Goal: Information Seeking & Learning: Learn about a topic

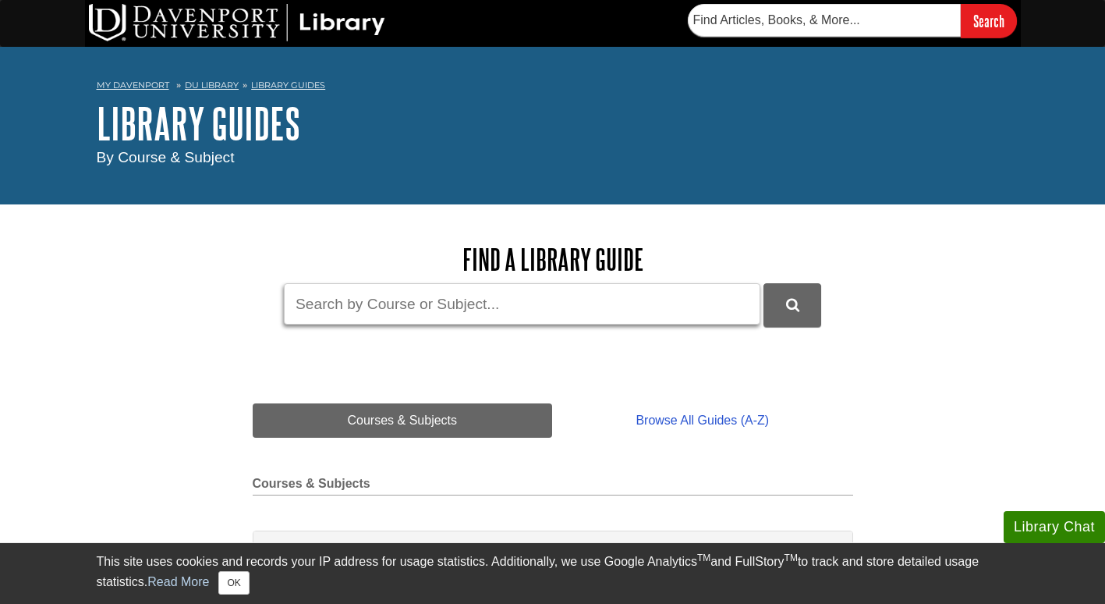
click at [449, 292] on input "Guide Search Terms" at bounding box center [522, 303] width 477 height 41
type input "mintel"
click at [764, 283] on button "DU Library Guides Search" at bounding box center [793, 304] width 58 height 43
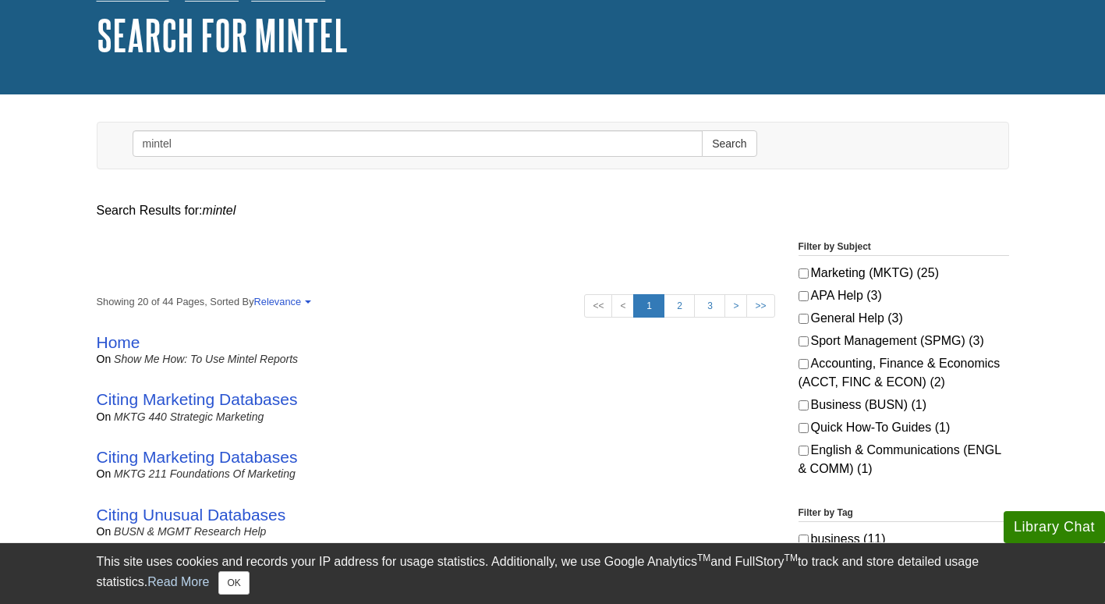
scroll to position [100, 0]
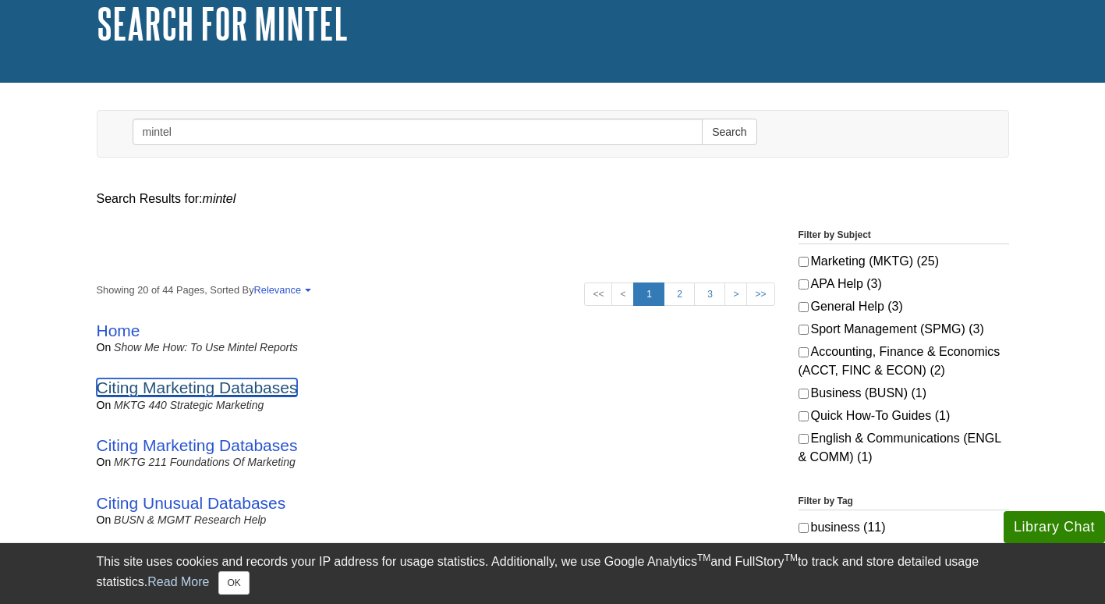
click at [191, 385] on link "Citing Marketing Databases" at bounding box center [197, 387] width 201 height 18
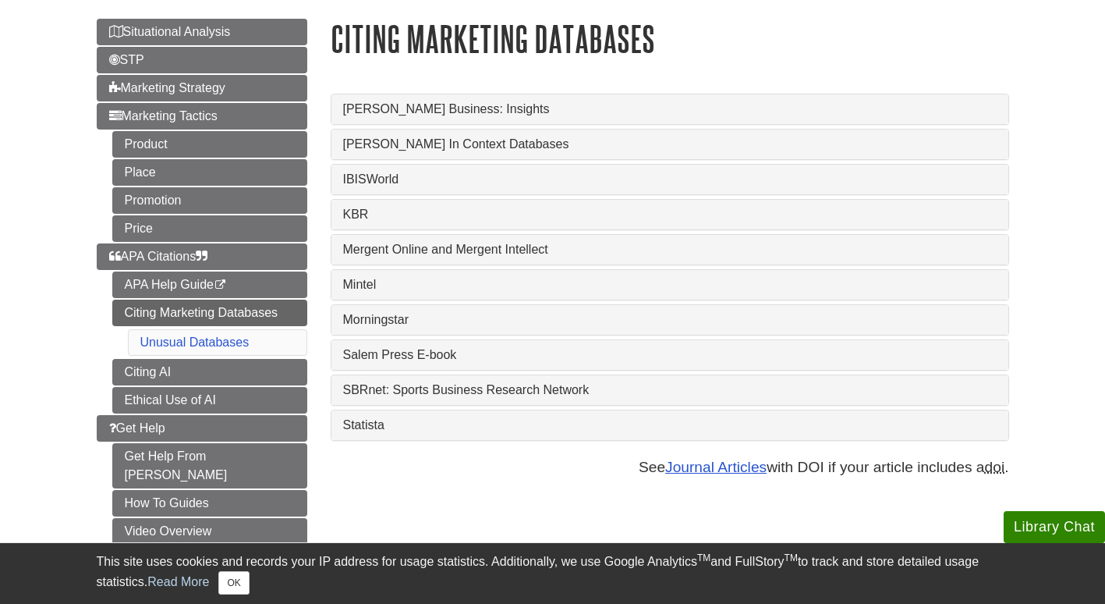
scroll to position [176, 0]
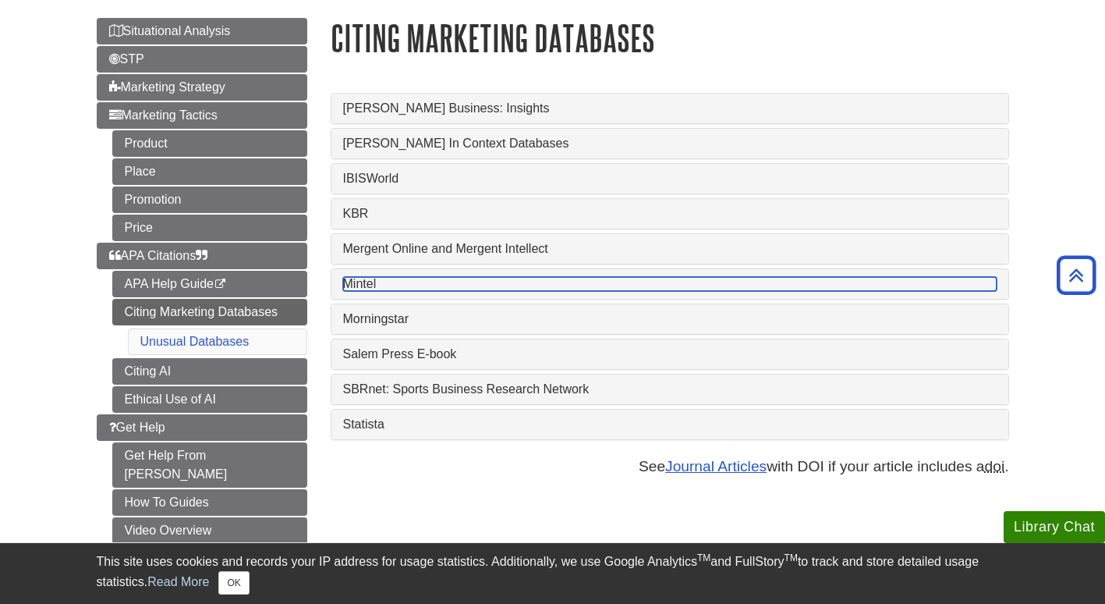
click at [357, 286] on link "Mintel" at bounding box center [670, 284] width 654 height 14
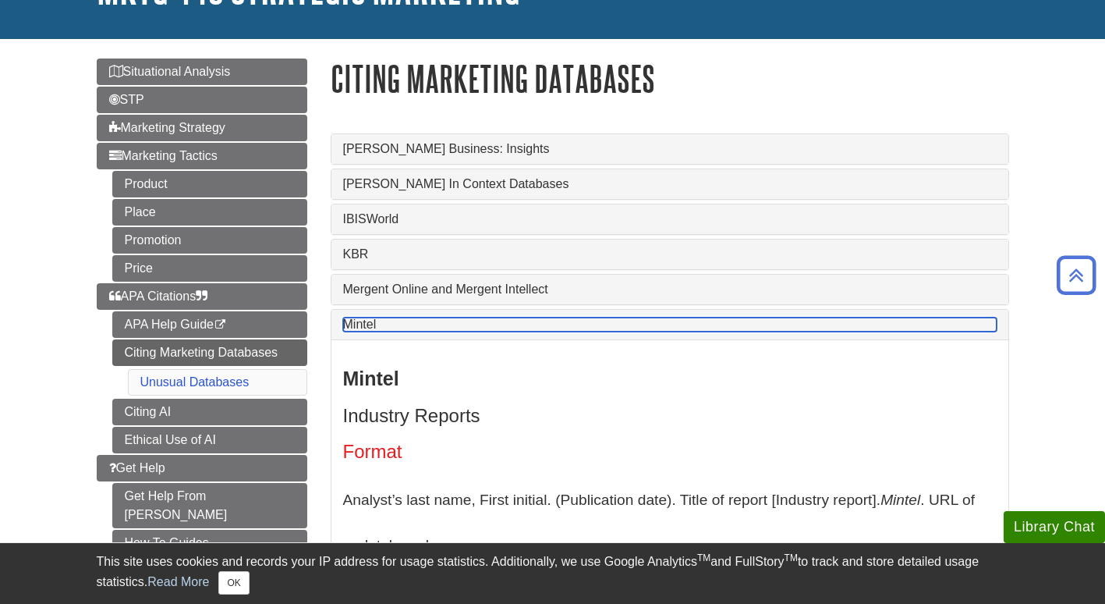
scroll to position [133, 0]
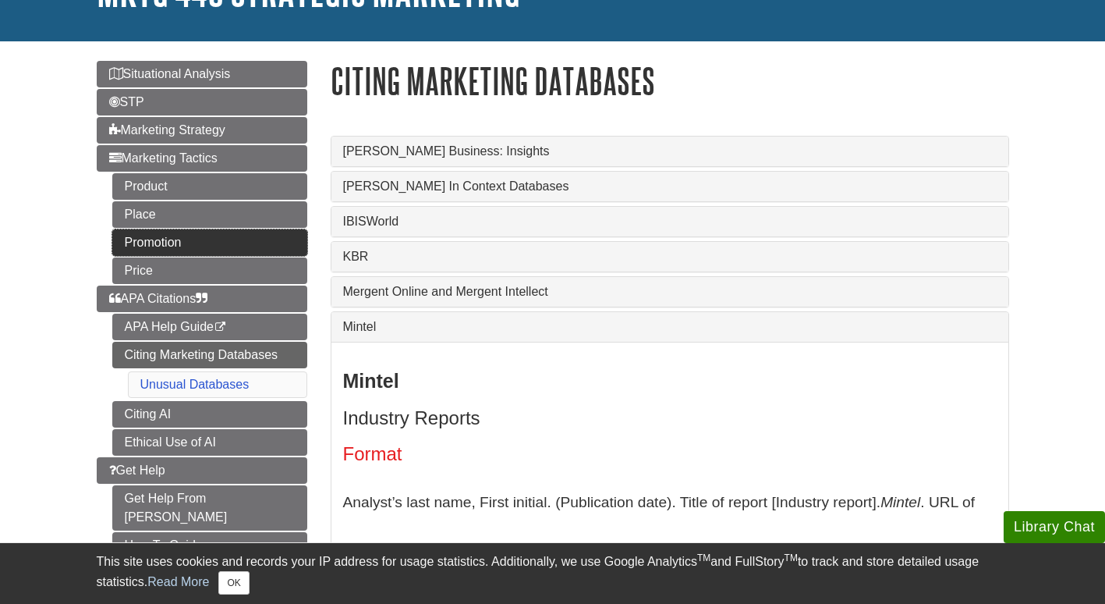
click at [165, 247] on link "Promotion" at bounding box center [209, 242] width 195 height 27
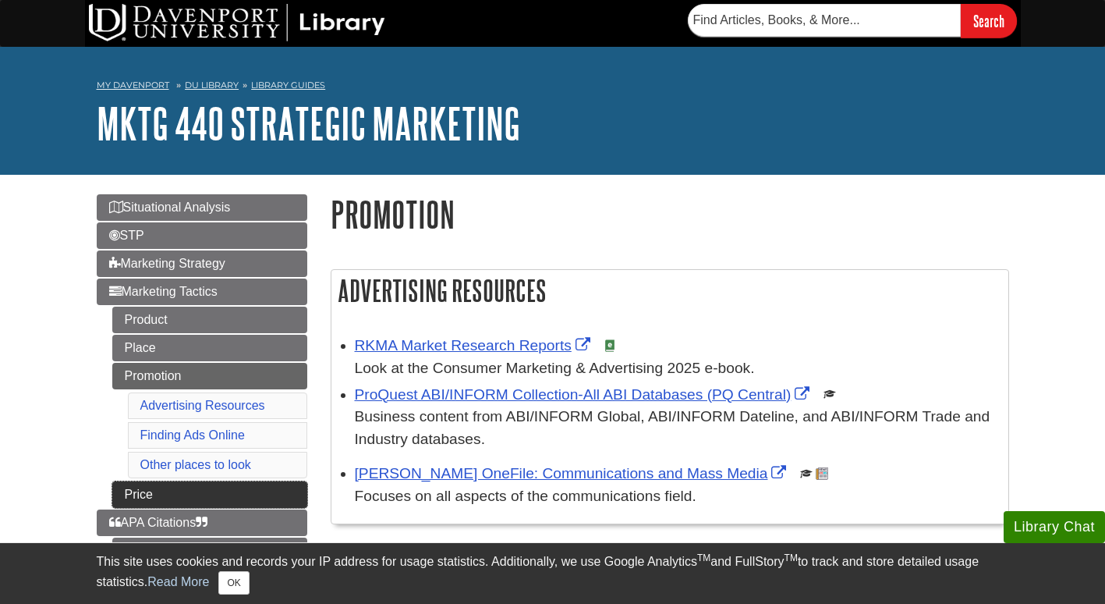
click at [137, 493] on link "Price" at bounding box center [209, 494] width 195 height 27
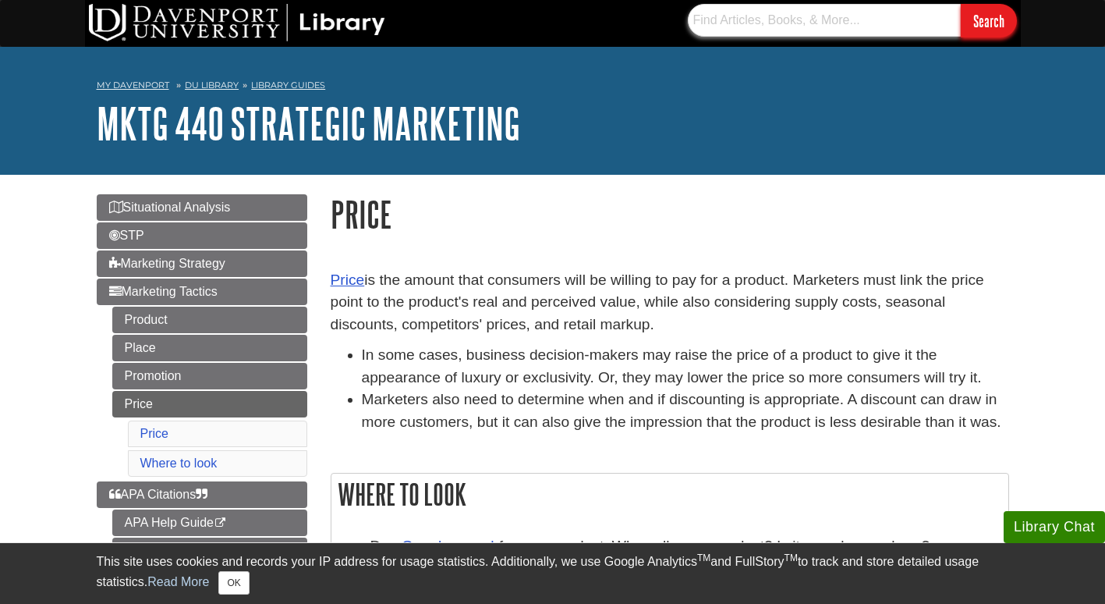
click at [739, 13] on input "text" at bounding box center [824, 20] width 273 height 33
type input "ring doorbell"
click at [961, 4] on input "Search" at bounding box center [989, 21] width 56 height 34
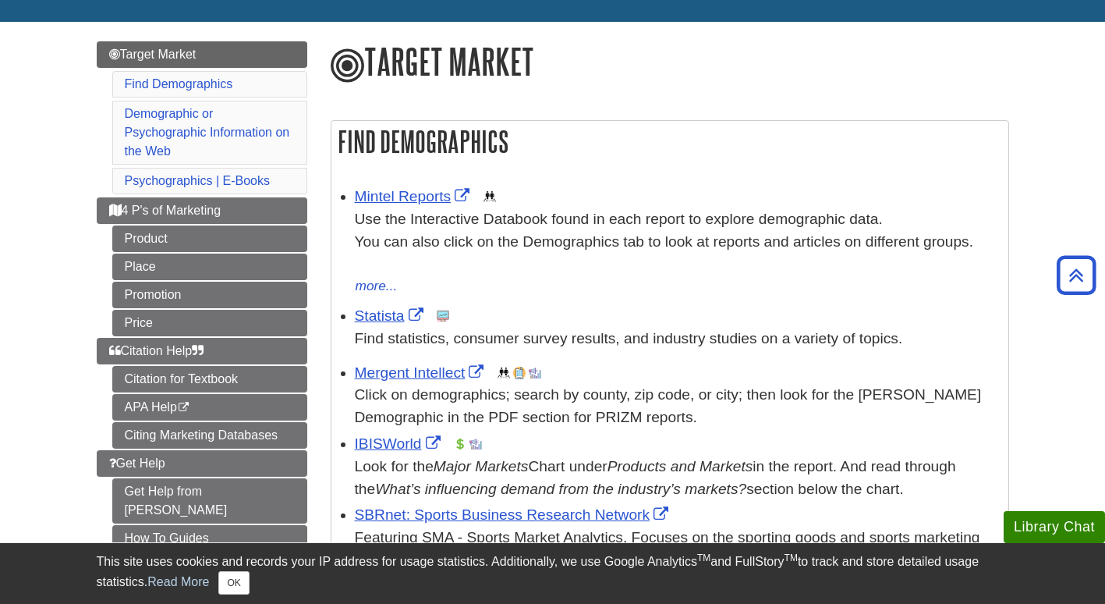
scroll to position [151, 0]
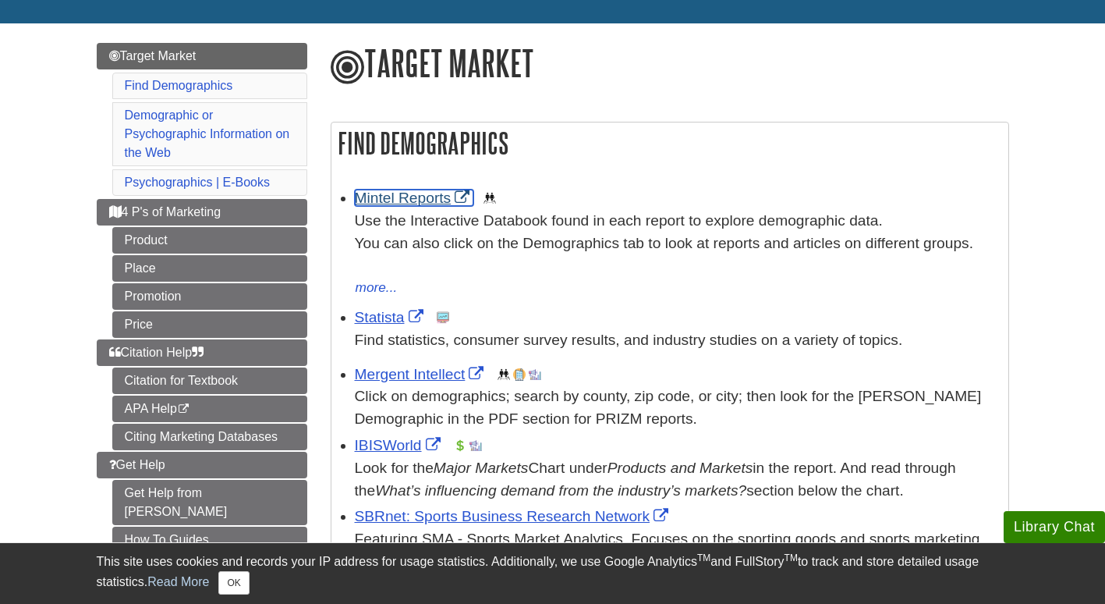
click at [396, 194] on link "Mintel Reports" at bounding box center [414, 198] width 119 height 16
click at [377, 321] on link "Statista" at bounding box center [391, 317] width 73 height 16
click at [369, 445] on link "IBISWorld" at bounding box center [400, 445] width 90 height 16
